Goal: Answer question/provide support

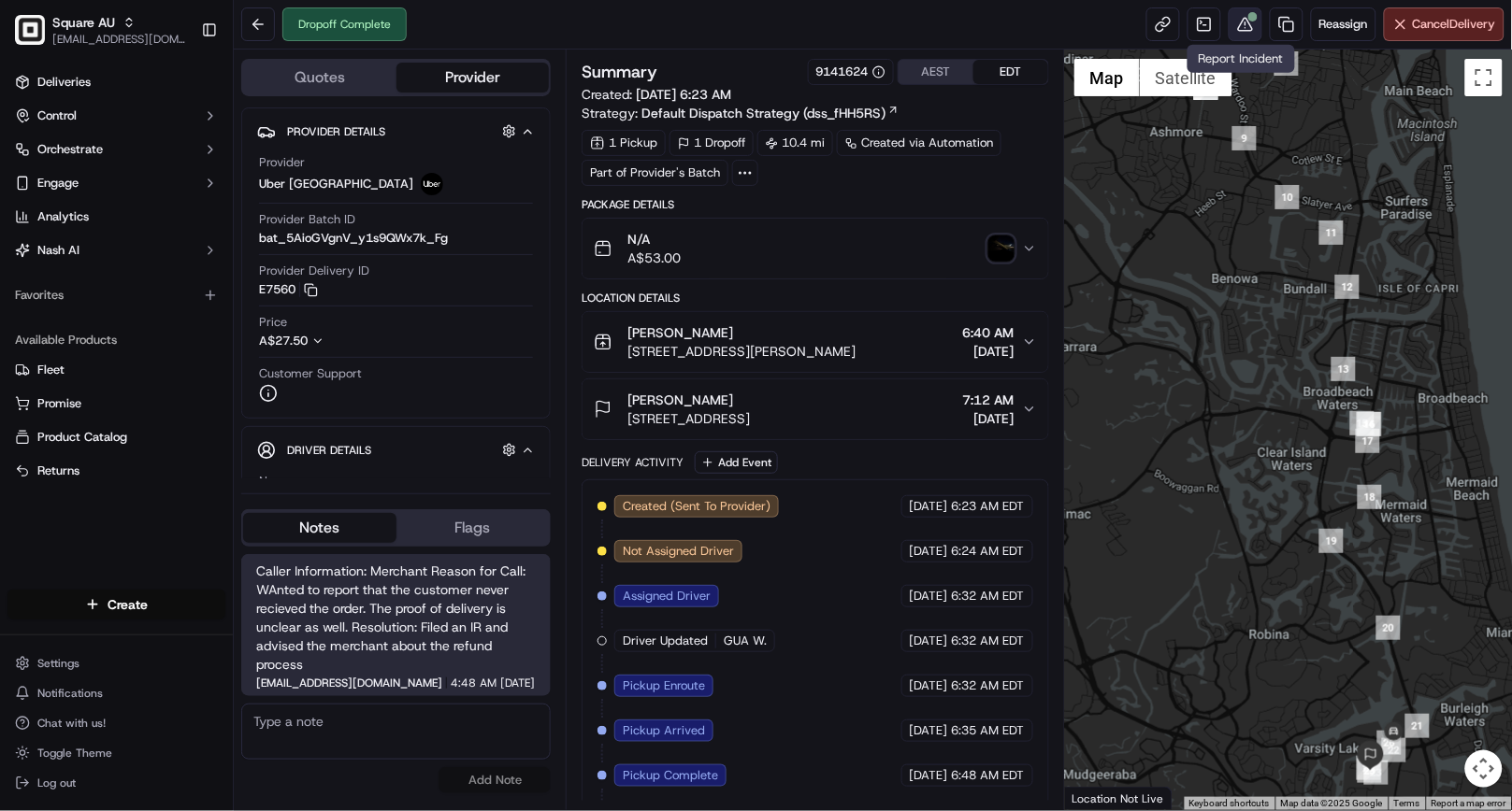
click at [1248, 21] on div at bounding box center [1253, 17] width 10 height 10
click at [765, 32] on div "Dropoff Complete Reassign Cancel Delivery" at bounding box center [874, 25] width 1279 height 50
click at [765, 21] on div "Dropoff Complete Reassign Cancel Delivery" at bounding box center [874, 25] width 1279 height 50
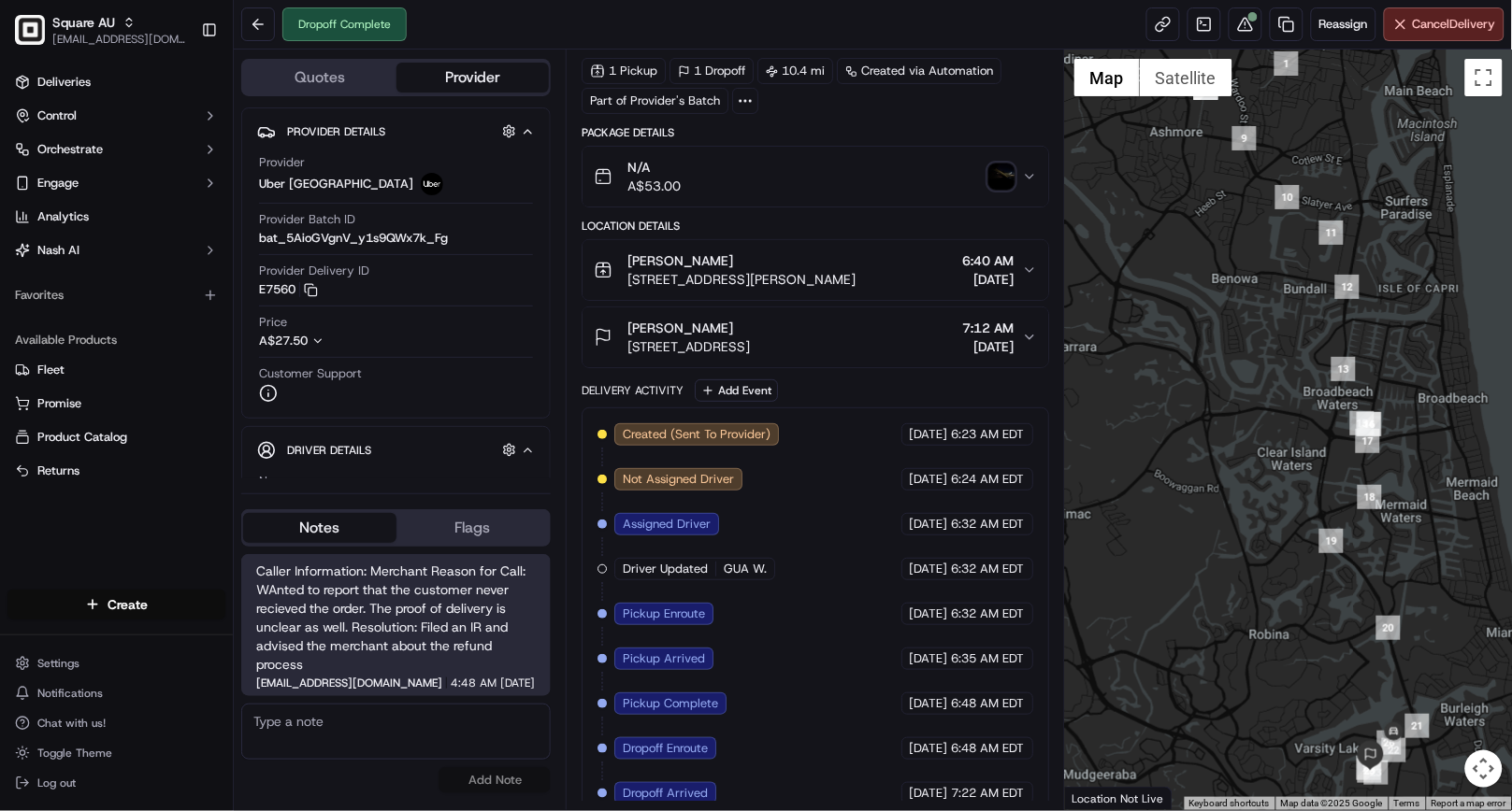
scroll to position [139, 0]
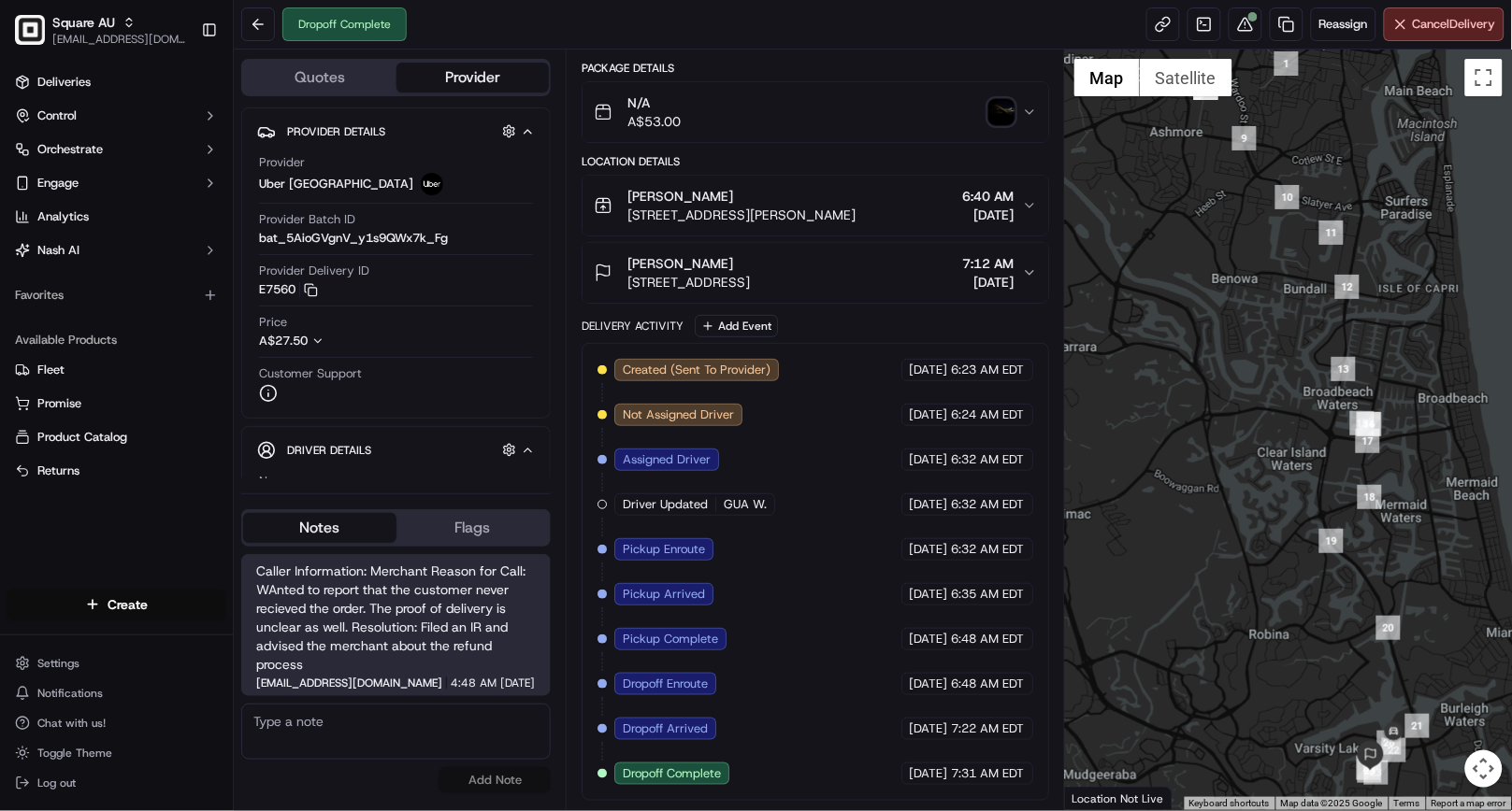
drag, startPoint x: 361, startPoint y: 736, endPoint x: 413, endPoint y: 739, distance: 52.1
click at [361, 736] on textarea at bounding box center [396, 732] width 310 height 56
paste textarea "Caller Details: Merchant Reason for call: Refund Status, refund request 2 deliv…"
type textarea "Caller Details: Merchant Reason for call: Refund Status, refund request 2 deliv…"
click at [294, 536] on button "Notes" at bounding box center [319, 527] width 153 height 30
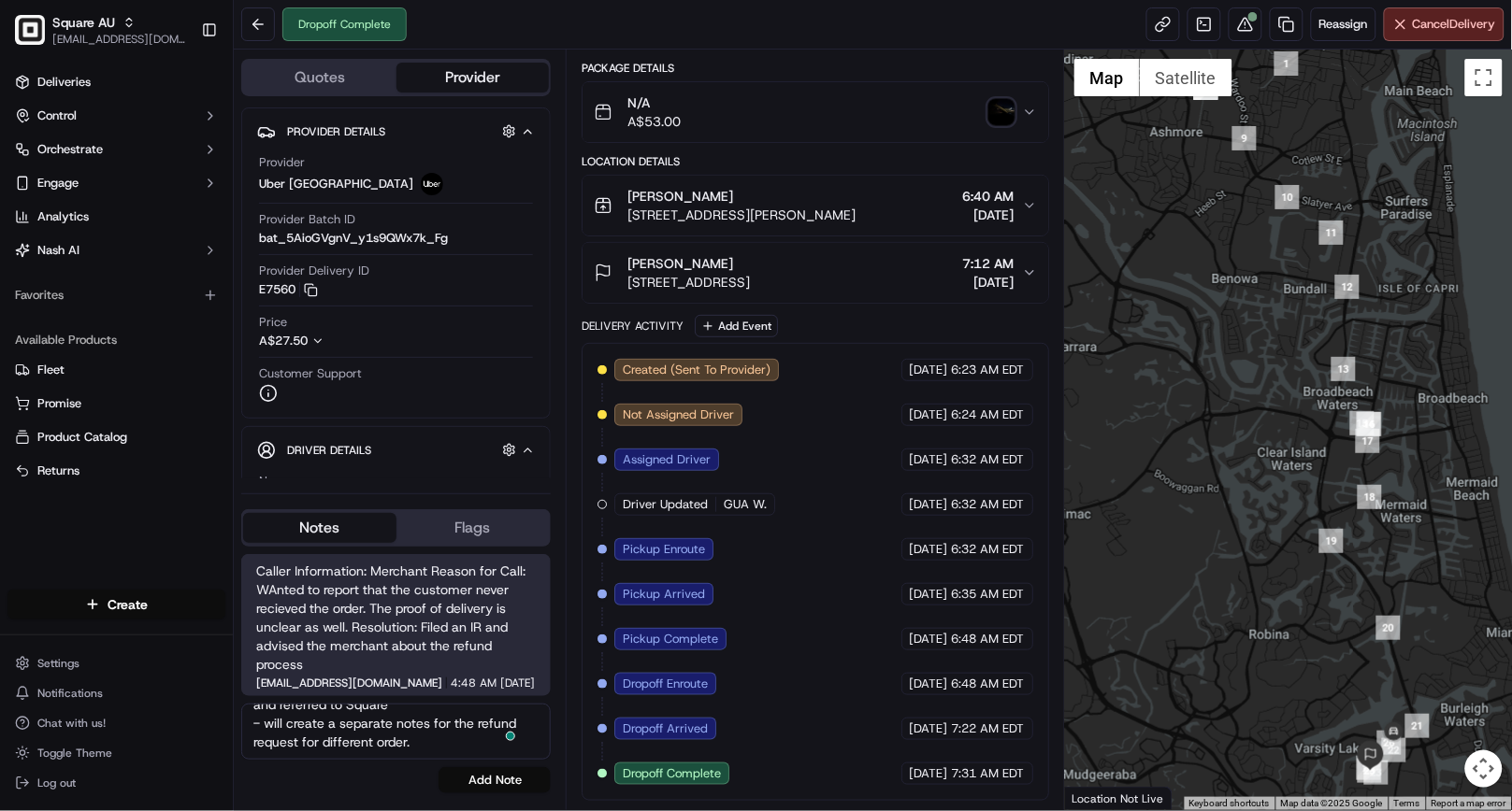
click at [294, 533] on button "Notes" at bounding box center [319, 527] width 153 height 30
click at [503, 782] on button "Add Note" at bounding box center [494, 779] width 112 height 26
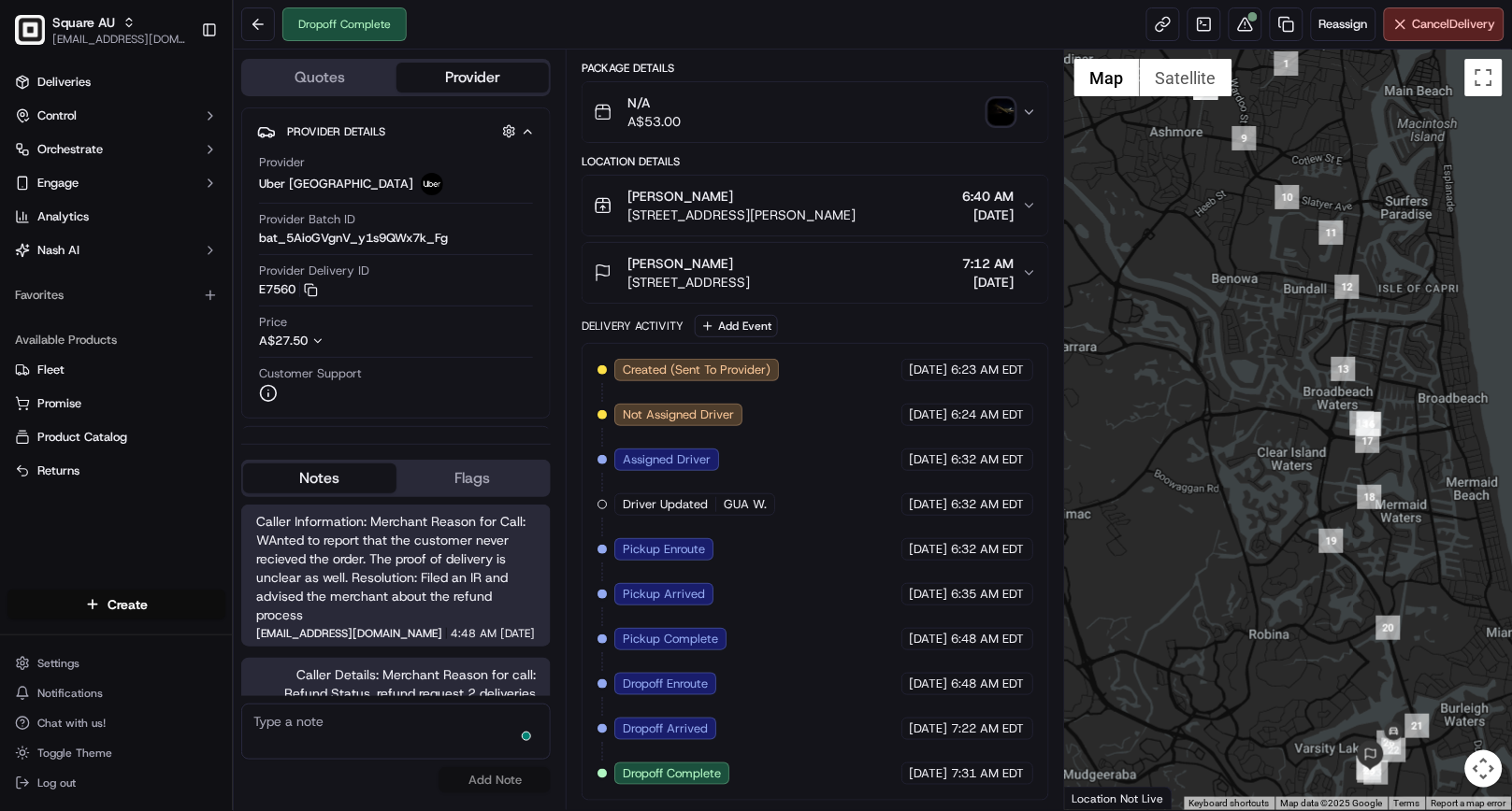
scroll to position [103, 0]
